Goal: Information Seeking & Learning: Find specific page/section

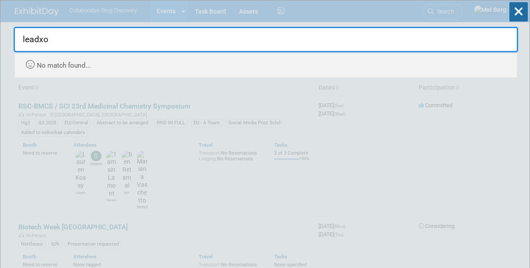
type input "leadx"
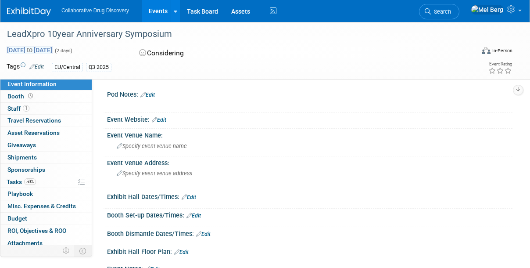
drag, startPoint x: 7, startPoint y: 32, endPoint x: 88, endPoint y: 51, distance: 83.3
click at [88, 51] on div "LeadXpro 10year Anniversary Symposium Oct 27, 2025 to Oct 28, 2025 (2 days) Oct…" at bounding box center [265, 50] width 530 height 57
copy div "LeadXpro 10year Anniversary Symposium Oct 27, 2025 to Oct 28, 2025"
click at [36, 11] on img at bounding box center [29, 11] width 44 height 9
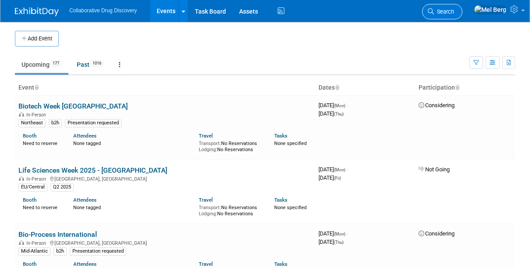
click at [454, 13] on span "Search" at bounding box center [444, 11] width 20 height 7
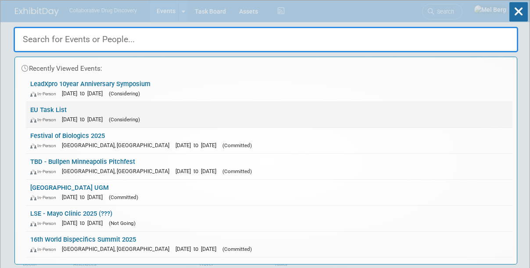
click at [54, 109] on link "EU Task List In-Person Sep 30, 2030 to Sep 30, 2030 (Considering)" at bounding box center [269, 114] width 487 height 25
